Goal: Obtain resource: Download file/media

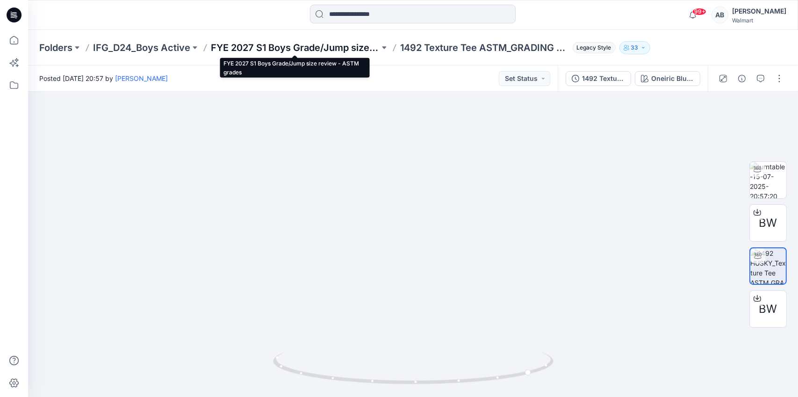
click at [278, 45] on p "FYE 2027 S1 Boys Grade/Jump size review - ASTM grades" at bounding box center [295, 47] width 169 height 13
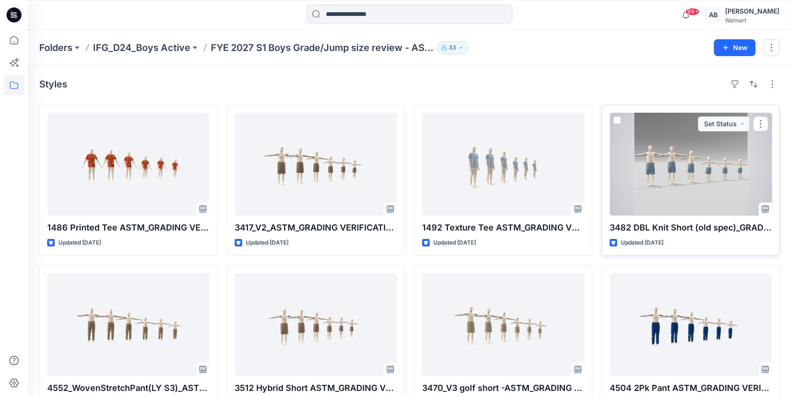
click at [703, 160] on div at bounding box center [690, 164] width 162 height 103
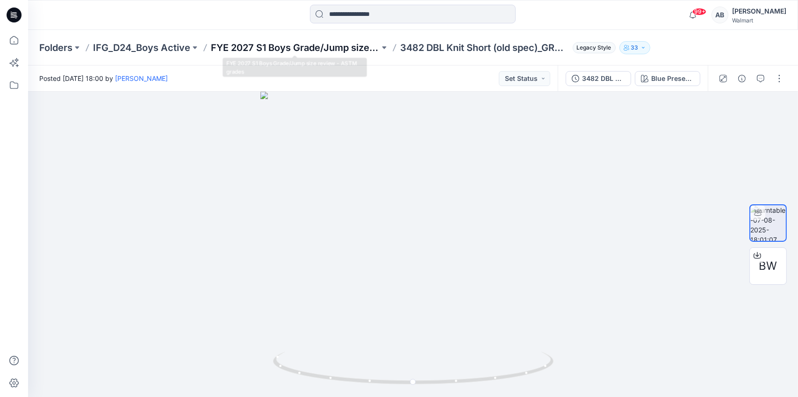
click at [282, 50] on p "FYE 2027 S1 Boys Grade/Jump size review - ASTM grades" at bounding box center [295, 47] width 169 height 13
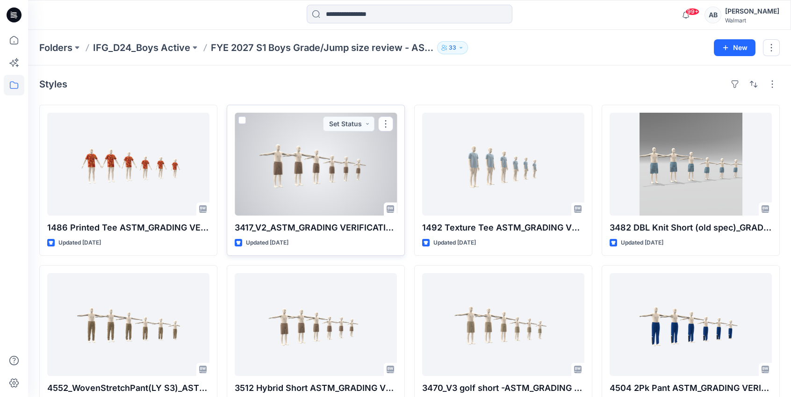
click at [280, 201] on div at bounding box center [316, 164] width 162 height 103
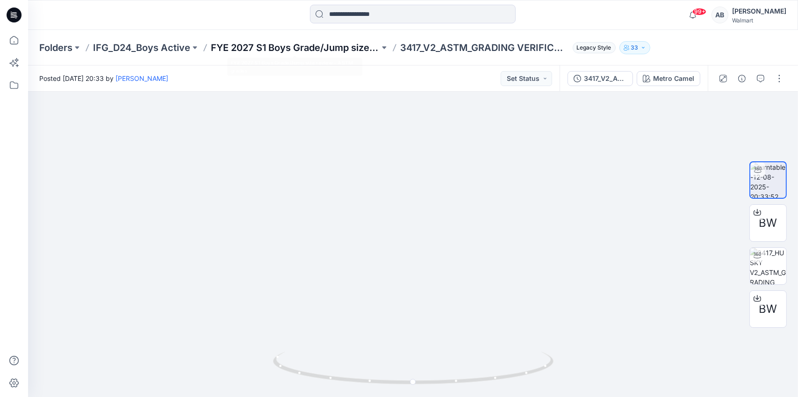
click at [266, 48] on p "FYE 2027 S1 Boys Grade/Jump size review - ASTM grades" at bounding box center [295, 47] width 169 height 13
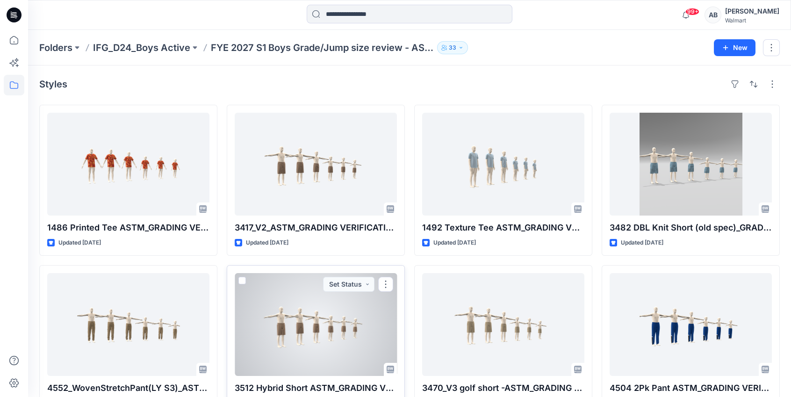
click at [313, 323] on div at bounding box center [316, 324] width 162 height 103
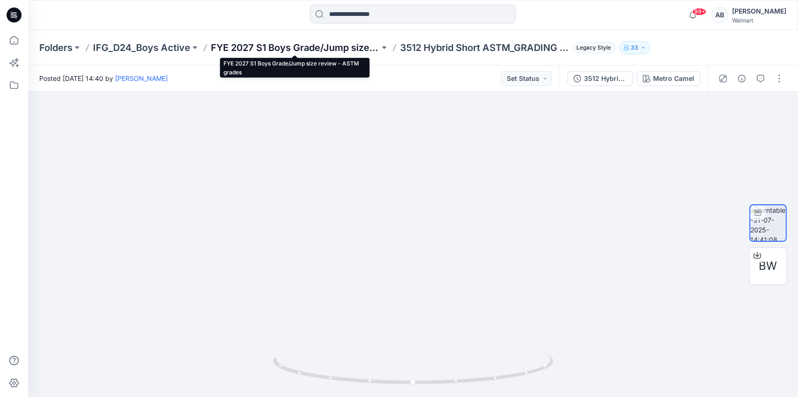
click at [301, 52] on p "FYE 2027 S1 Boys Grade/Jump size review - ASTM grades" at bounding box center [295, 47] width 169 height 13
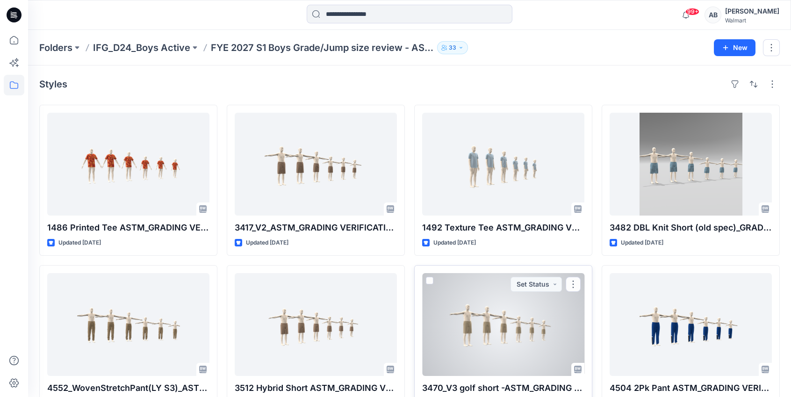
click at [485, 323] on div at bounding box center [503, 324] width 162 height 103
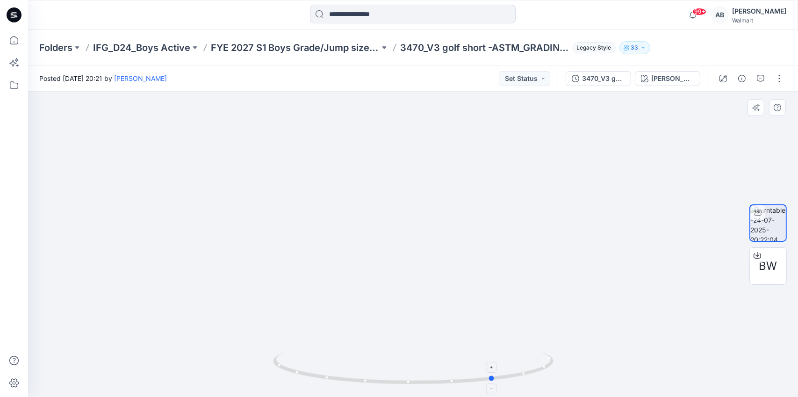
drag, startPoint x: 490, startPoint y: 380, endPoint x: 291, endPoint y: 366, distance: 199.5
click at [291, 366] on icon at bounding box center [414, 368] width 283 height 35
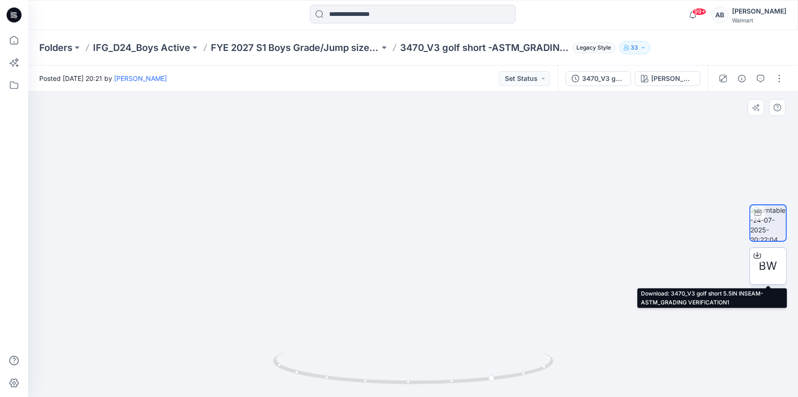
click at [758, 257] on icon at bounding box center [756, 255] width 7 height 5
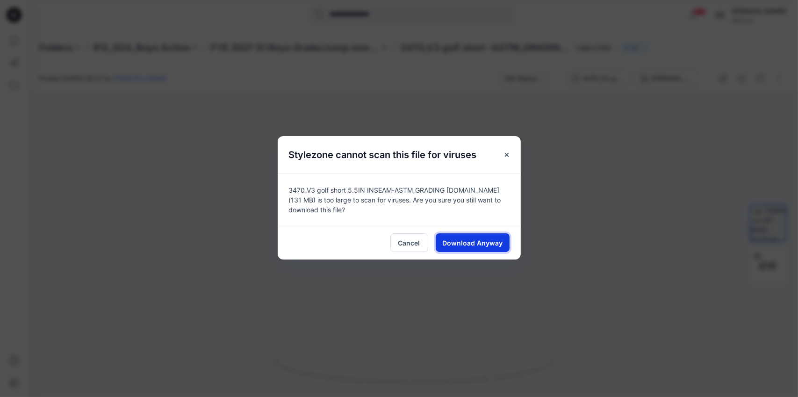
click at [478, 249] on button "Download Anyway" at bounding box center [472, 242] width 74 height 19
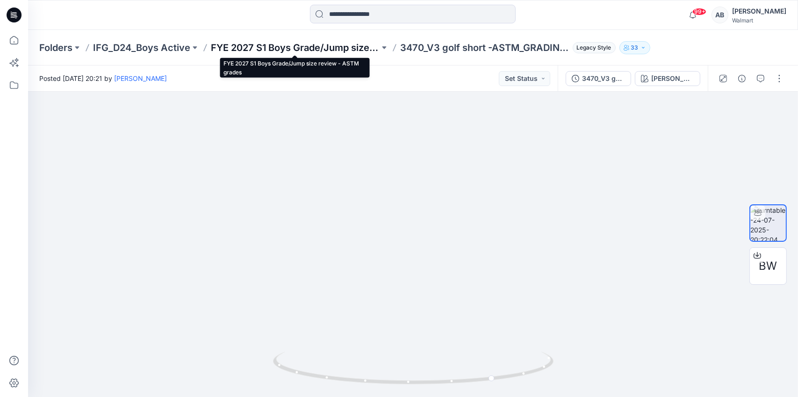
click at [302, 42] on p "FYE 2027 S1 Boys Grade/Jump size review - ASTM grades" at bounding box center [295, 47] width 169 height 13
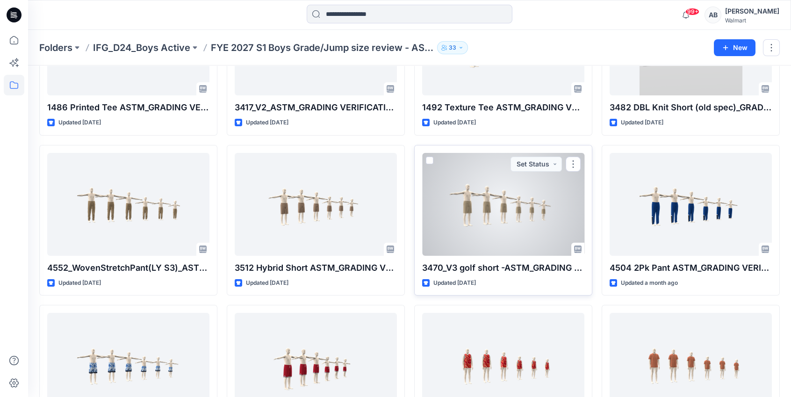
scroll to position [189, 0]
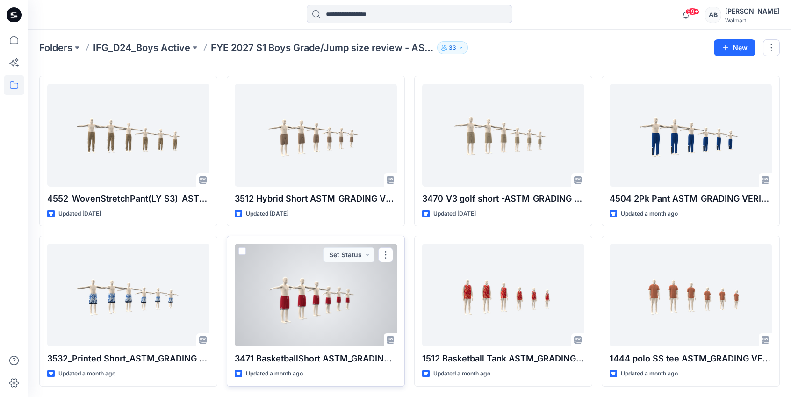
click at [350, 280] on div at bounding box center [316, 294] width 162 height 103
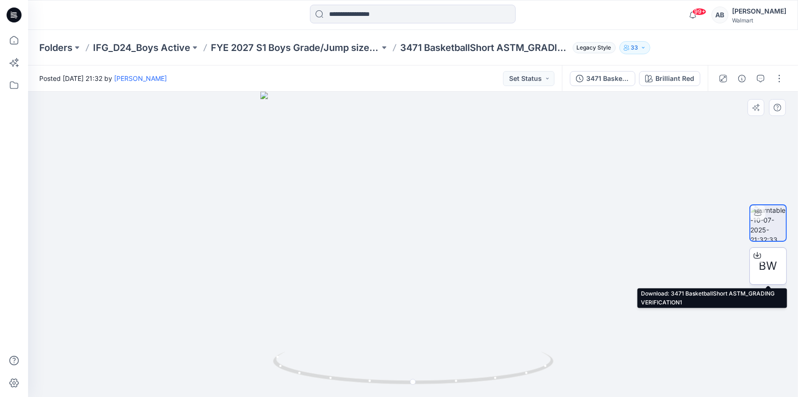
click at [756, 257] on icon at bounding box center [756, 254] width 7 height 7
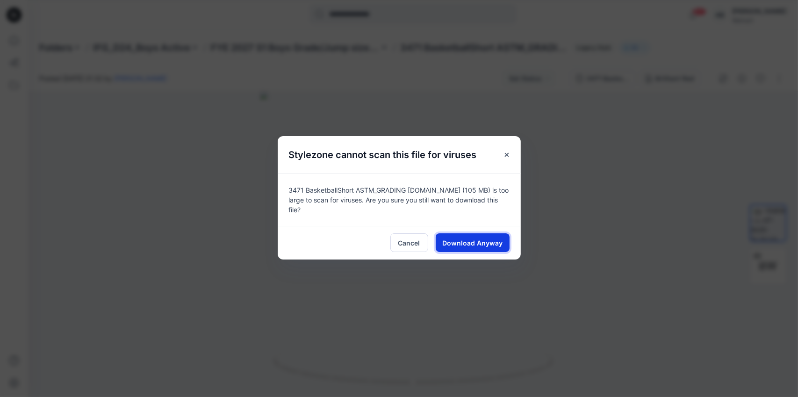
click at [504, 242] on button "Download Anyway" at bounding box center [472, 242] width 74 height 19
